Goal: Information Seeking & Learning: Check status

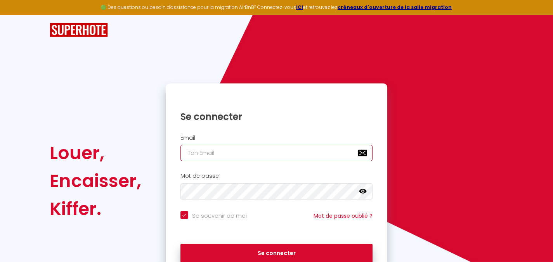
type input "[EMAIL_ADDRESS][DOMAIN_NAME]"
checkbox input "true"
drag, startPoint x: 237, startPoint y: 148, endPoint x: 272, endPoint y: 107, distance: 54.2
click at [237, 148] on input "[EMAIL_ADDRESS][DOMAIN_NAME]" at bounding box center [277, 153] width 193 height 16
type input "[EMAIL_ADDRESS][DOMAIN_NAME]"
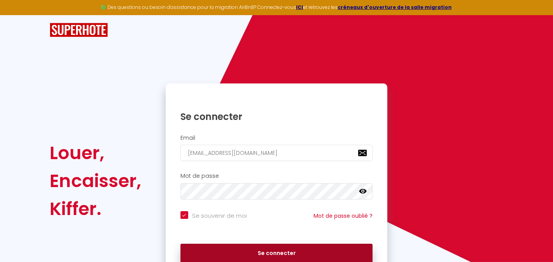
click at [267, 253] on button "Se connecter" at bounding box center [277, 253] width 193 height 19
checkbox input "true"
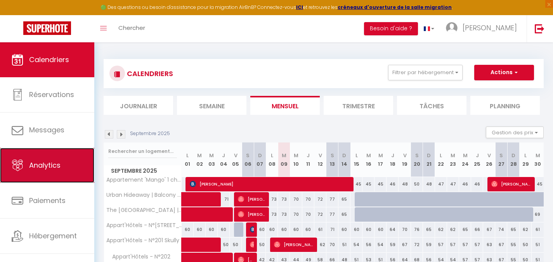
click at [52, 156] on link "Analytics" at bounding box center [47, 165] width 94 height 35
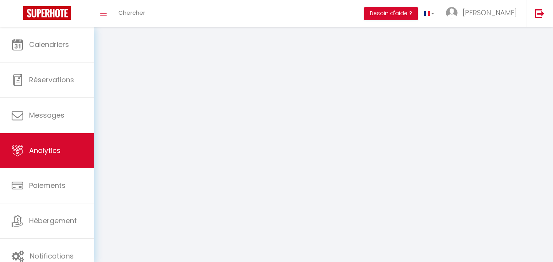
select select "2025"
select select "9"
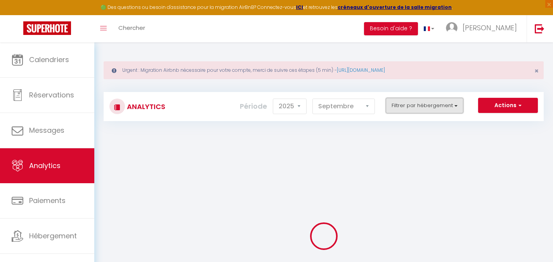
click at [410, 103] on button "Filtrer par hébergement" at bounding box center [425, 106] width 78 height 16
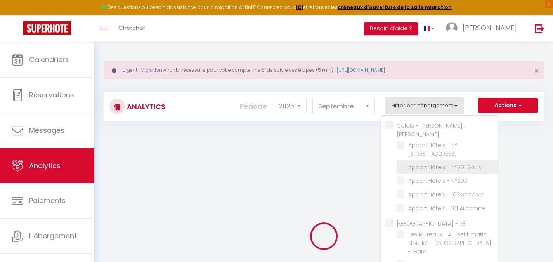
checkbox Catherine "false"
checkbox terrace "false"
checkbox Skully "false"
checkbox N°202 "false"
checkbox Shadow "false"
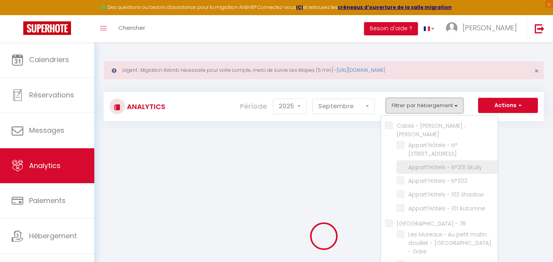
checkbox Automne "false"
checkbox 78 "false"
checkbox Gare "false"
checkbox Centre "false"
checkbox 91 "false"
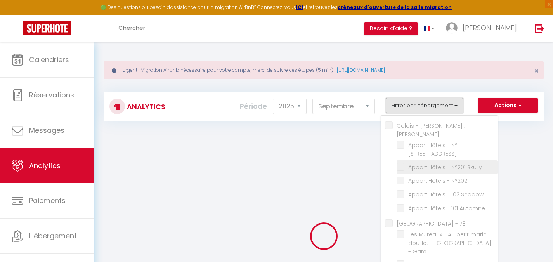
checkbox Parisienne "false"
checkbox Cyndie "false"
checkbox Etage "false"
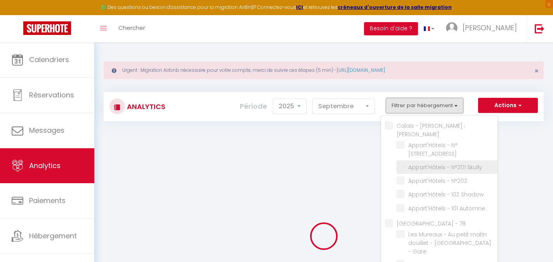
checkbox étage "false"
checkbox chambre "false"
checkbox Zen "false"
checkbox lounge "false"
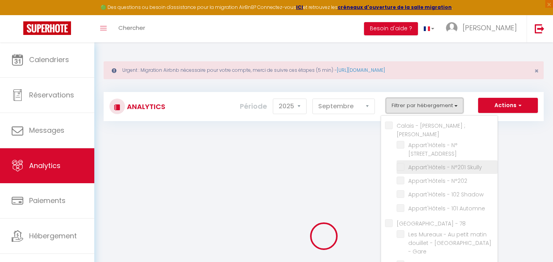
checkbox Zen "false"
checkbox input "false"
checkbox center "false"
checkbox Center "false"
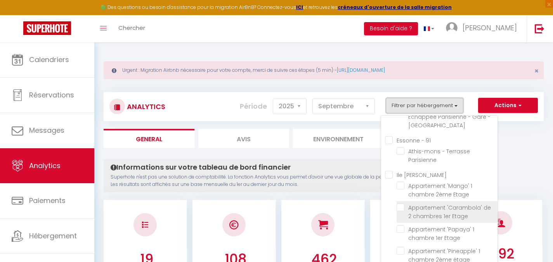
scroll to position [156, 0]
click at [388, 171] on Cyndie "Ile [PERSON_NAME]" at bounding box center [441, 175] width 113 height 8
checkbox Cyndie "true"
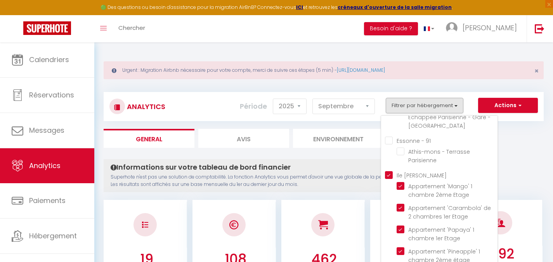
checkbox terrace "false"
checkbox Skully "false"
checkbox N°202 "false"
checkbox Shadow "false"
checkbox Automne "false"
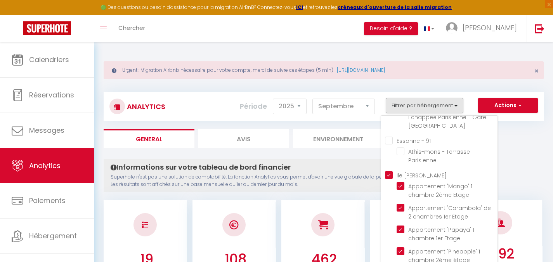
checkbox Gare "false"
checkbox Centre "false"
checkbox Parisienne "false"
checkbox Etage "true"
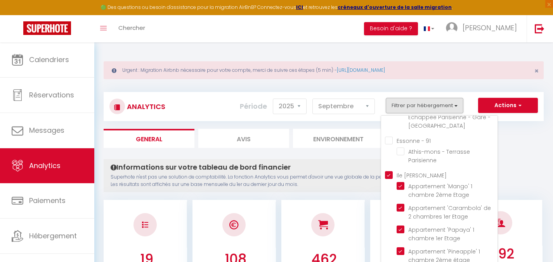
checkbox Etage "true"
checkbox étage "true"
checkbox chambre "true"
checkbox Zen "true"
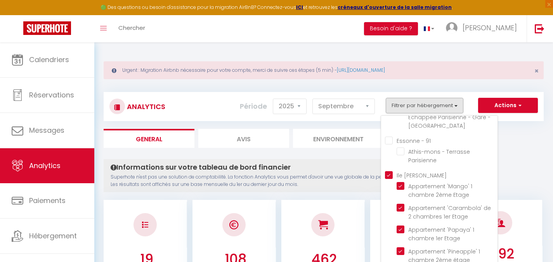
checkbox lounge "true"
checkbox Zen "true"
checkbox center "false"
checkbox Center "false"
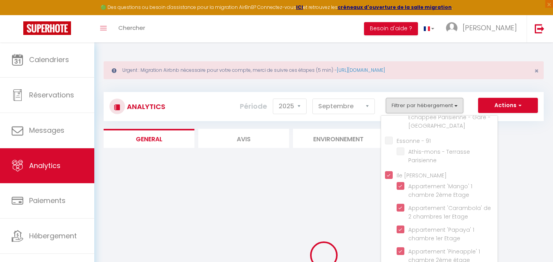
checkbox terrace "false"
checkbox Skully "false"
checkbox N°202 "false"
checkbox Shadow "false"
checkbox Automne "false"
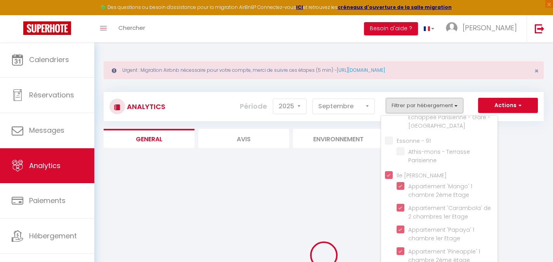
checkbox Gare "false"
checkbox Centre "false"
checkbox Parisienne "false"
checkbox center "false"
checkbox Center "false"
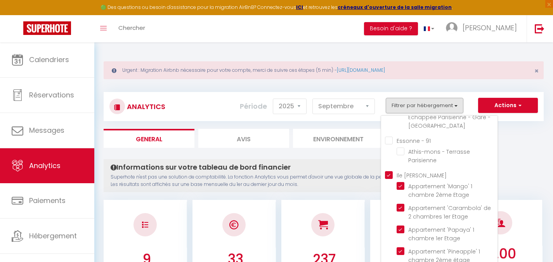
click at [479, 67] on div "Urgent : Migration Airbnb nécessaire pour votre compte, merci de suivre ces éta…" at bounding box center [324, 70] width 440 height 18
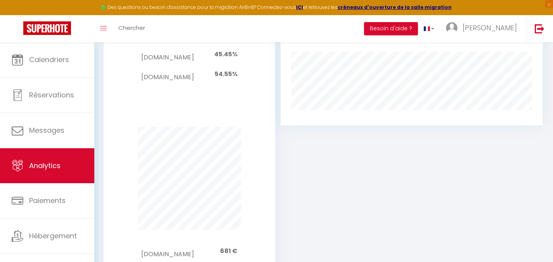
scroll to position [533, 0]
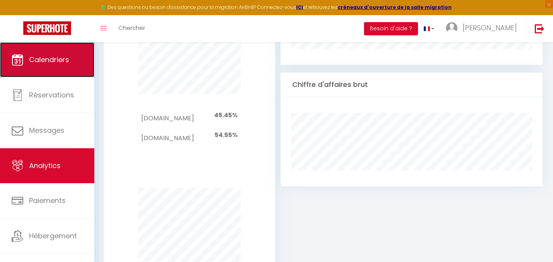
click at [30, 50] on link "Calendriers" at bounding box center [47, 59] width 94 height 35
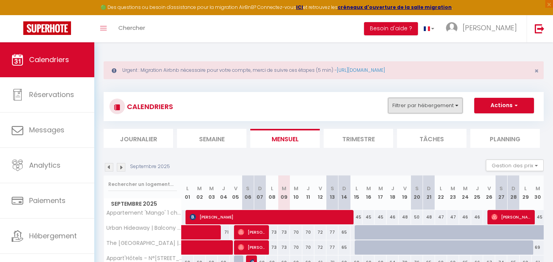
click at [444, 101] on button "Filtrer par hébergement" at bounding box center [425, 106] width 75 height 16
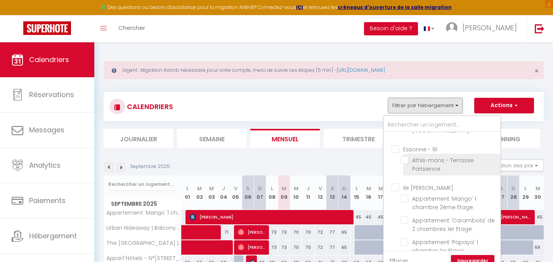
scroll to position [171, 0]
click at [395, 182] on input "Ile [PERSON_NAME]" at bounding box center [450, 186] width 116 height 8
checkbox input "true"
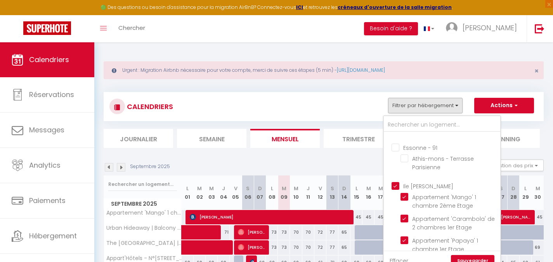
checkbox input "false"
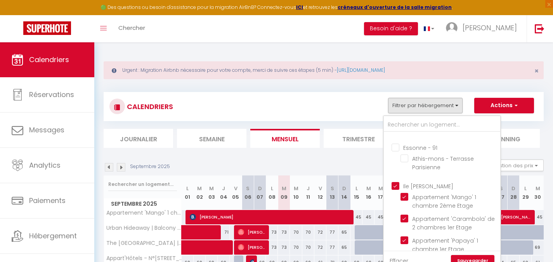
checkbox input "false"
checkbox input "true"
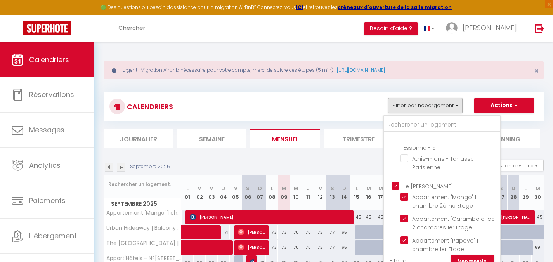
checkbox input "true"
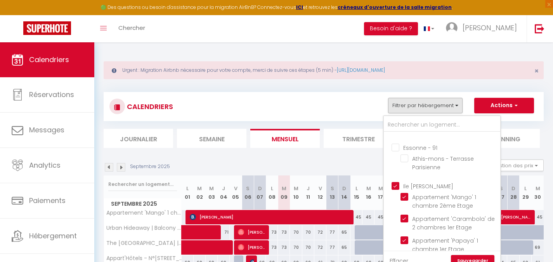
checkbox input "true"
checkbox input "false"
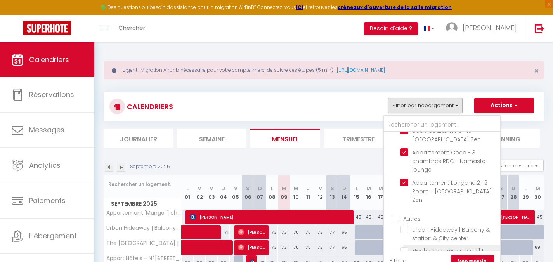
scroll to position [370, 0]
click at [465, 257] on link "Sauvegarder" at bounding box center [472, 261] width 43 height 12
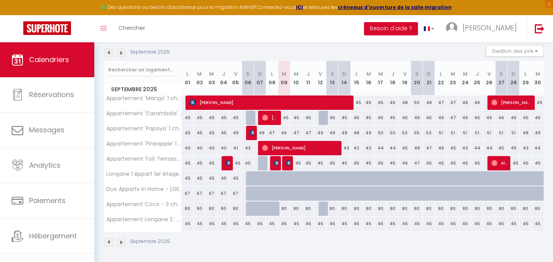
scroll to position [116, 0]
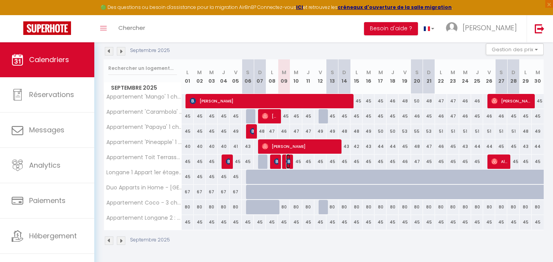
click at [288, 160] on img at bounding box center [289, 161] width 6 height 6
select select "OK"
select select "KO"
select select "0"
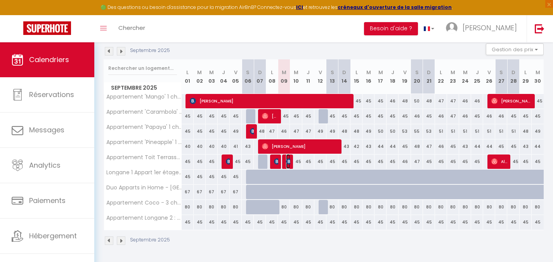
select select "1"
select select
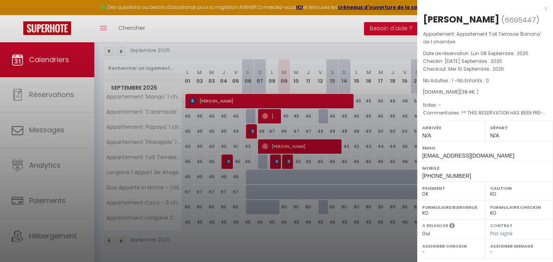
click at [282, 160] on div at bounding box center [276, 131] width 553 height 262
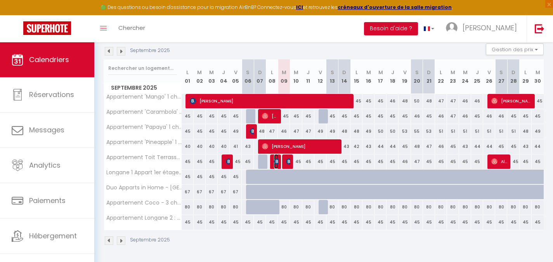
click at [276, 161] on img at bounding box center [277, 161] width 6 height 6
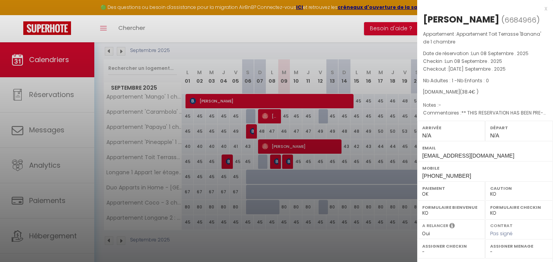
click at [285, 162] on div at bounding box center [276, 131] width 553 height 262
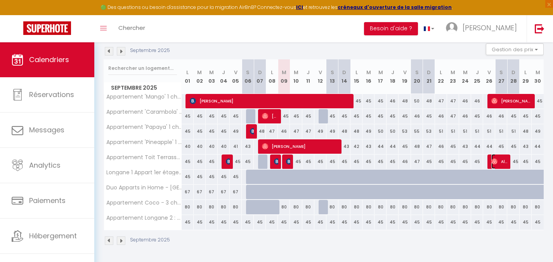
click at [494, 161] on img at bounding box center [495, 161] width 6 height 6
select select "OK"
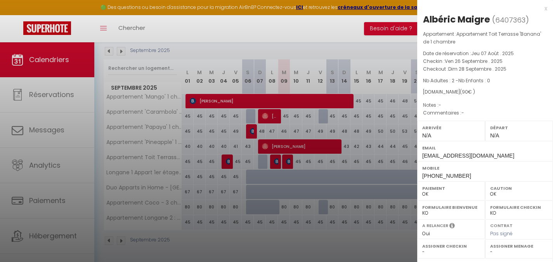
drag, startPoint x: 426, startPoint y: 21, endPoint x: 466, endPoint y: 175, distance: 158.9
click at [466, 175] on div "[PERSON_NAME] ( 6407363 ) Appartement : Appartement Toit Terrasse 'Banana' de 1…" at bounding box center [485, 185] width 136 height 345
copy div "[PERSON_NAME] ( 6407363 ) Appartement : Appartement Toit Terrasse 'Banana' de 1…"
click at [373, 163] on div at bounding box center [276, 131] width 553 height 262
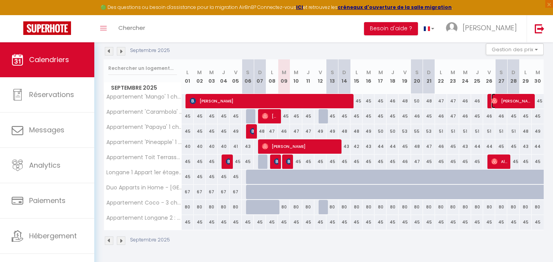
click at [496, 95] on span "[PERSON_NAME]" at bounding box center [512, 101] width 40 height 15
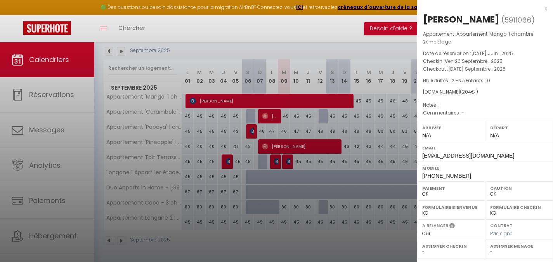
drag, startPoint x: 423, startPoint y: 17, endPoint x: 476, endPoint y: 178, distance: 169.6
click at [476, 178] on div "[PERSON_NAME] ( 5911066 ) Appartement : Appartement 'Mango' 1 chambre 2ème Etag…" at bounding box center [485, 185] width 136 height 345
copy div "[PERSON_NAME] ( 5911066 ) Appartement : Appartement 'Mango' 1 chambre 2ème Etag…"
click at [225, 50] on div at bounding box center [276, 131] width 553 height 262
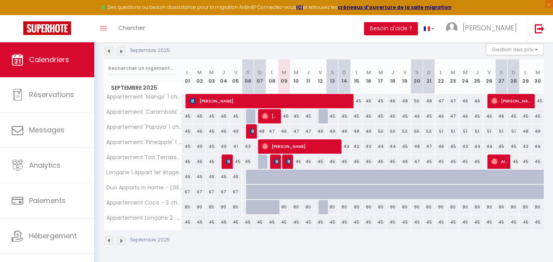
click at [124, 51] on img at bounding box center [121, 51] width 9 height 9
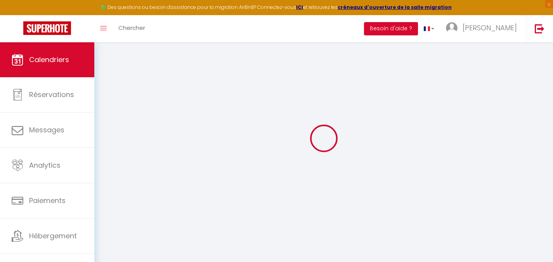
select select "0"
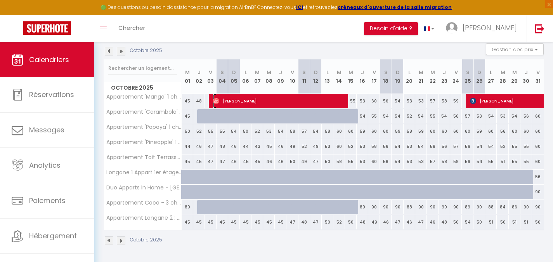
click at [260, 98] on span "[PERSON_NAME]" at bounding box center [279, 101] width 132 height 15
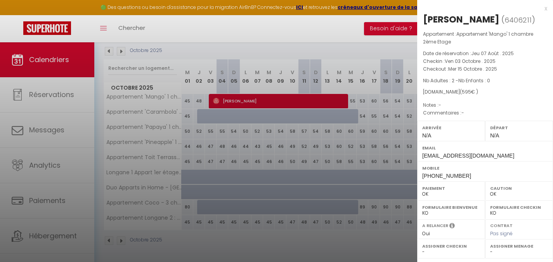
copy div "[PERSON_NAME] ( 6406211 ) Appartement : Appartement 'Mango' 1 chambre 2ème Etag…"
drag, startPoint x: 426, startPoint y: 17, endPoint x: 466, endPoint y: 186, distance: 173.6
click at [466, 186] on div "[PERSON_NAME] ( 6406211 ) Appartement : Appartement 'Mango' 1 chambre 2ème Etag…" at bounding box center [485, 185] width 136 height 345
click at [379, 40] on div at bounding box center [276, 131] width 553 height 262
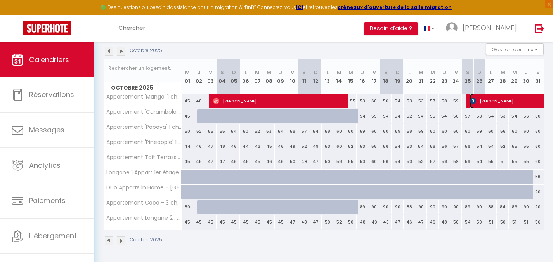
select select "KO"
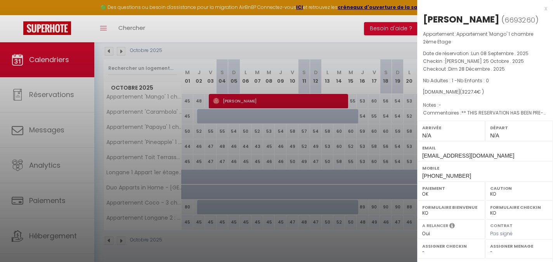
drag, startPoint x: 423, startPoint y: 16, endPoint x: 470, endPoint y: 172, distance: 163.3
click at [470, 172] on div "[PERSON_NAME] ( 6693260 ) Appartement : Appartement 'Mango' 1 chambre 2ème Etag…" at bounding box center [485, 185] width 136 height 345
copy div "[PERSON_NAME] ( 6693260 ) Appartement : Appartement 'Mango' 1 chambre 2ème Etag…"
click at [349, 71] on div at bounding box center [276, 131] width 553 height 262
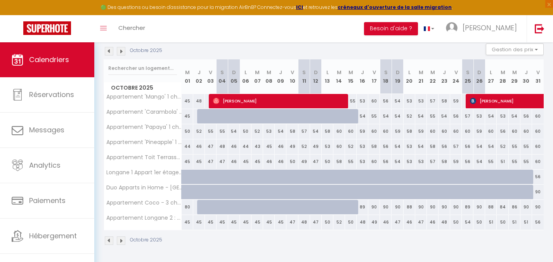
click at [123, 50] on img at bounding box center [121, 51] width 9 height 9
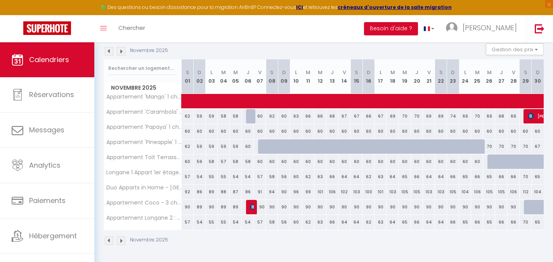
click at [112, 54] on img at bounding box center [109, 51] width 9 height 9
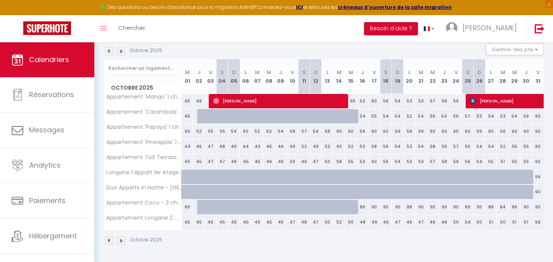
click at [121, 52] on img at bounding box center [121, 51] width 9 height 9
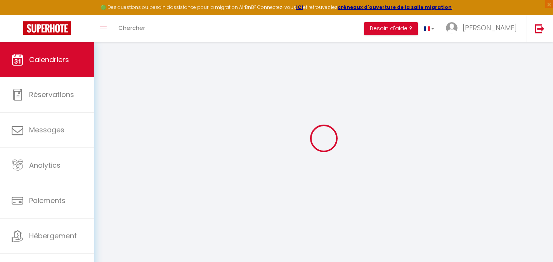
select select "KO"
select select "0"
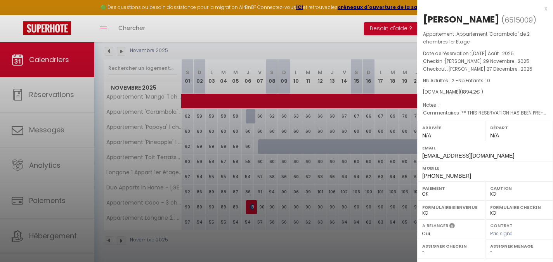
drag, startPoint x: 426, startPoint y: 18, endPoint x: 489, endPoint y: 174, distance: 168.1
click at [489, 174] on div "[PERSON_NAME] ( 6515009 ) Appartement : Appartement 'Carambola' de 2 chambres 1…" at bounding box center [485, 185] width 136 height 345
copy div "[PERSON_NAME] ( 6515009 ) Appartement : Appartement 'Carambola' de 2 chambres 1…"
click at [255, 93] on div at bounding box center [276, 131] width 553 height 262
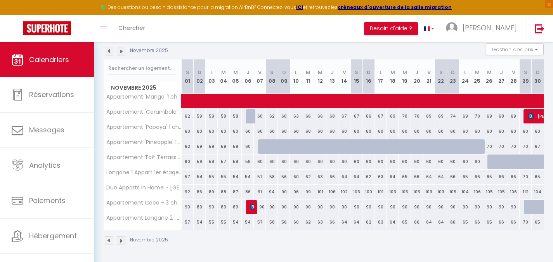
click at [123, 54] on img at bounding box center [121, 51] width 9 height 9
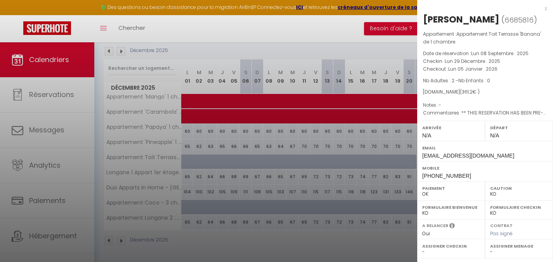
click at [241, 46] on div at bounding box center [276, 131] width 553 height 262
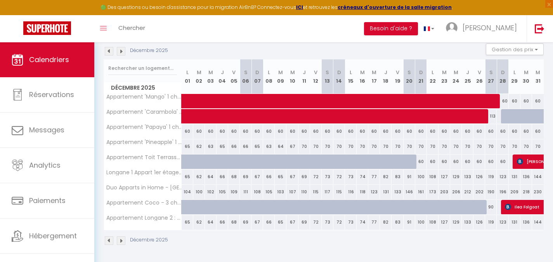
click at [110, 52] on img at bounding box center [109, 51] width 9 height 9
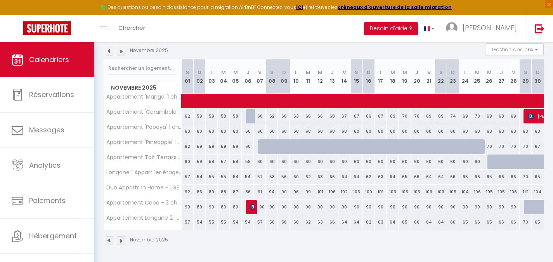
click at [121, 49] on img at bounding box center [121, 51] width 9 height 9
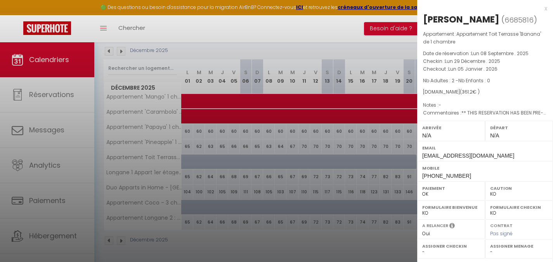
copy div "Lore Ipsumdo ( 2000961 ) Sitametcons : Adipiscinge Sedd Eiusmodt 'Incidi' ut 1 …"
drag, startPoint x: 424, startPoint y: 20, endPoint x: 469, endPoint y: 178, distance: 163.9
click at [469, 178] on div "[PERSON_NAME] ( 6685816 ) Appartement : Appartement Toit Terrasse 'Banana' de 1…" at bounding box center [485, 185] width 136 height 345
click at [297, 164] on div at bounding box center [276, 131] width 553 height 262
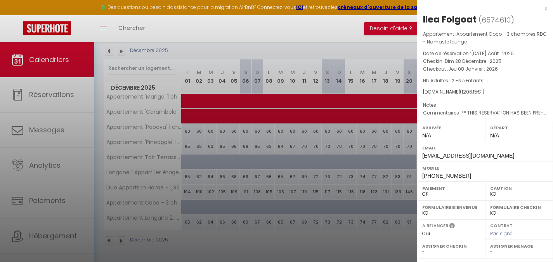
copy div "Ilea Folgoat ( 6574610 ) Appartement : Appartement Coco - 3 chambres RDC - Nama…"
drag, startPoint x: 422, startPoint y: 17, endPoint x: 479, endPoint y: 178, distance: 171.1
click at [479, 178] on div "[PERSON_NAME] ( 6574610 ) Appartement : Appartement Coco - 3 chambres RDC - Nam…" at bounding box center [485, 185] width 136 height 345
click at [344, 63] on div at bounding box center [276, 131] width 553 height 262
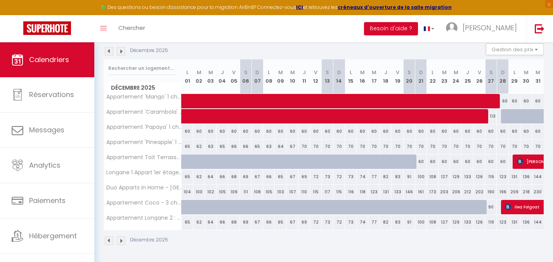
click at [122, 53] on img at bounding box center [121, 51] width 9 height 9
